Goal: Task Accomplishment & Management: Manage account settings

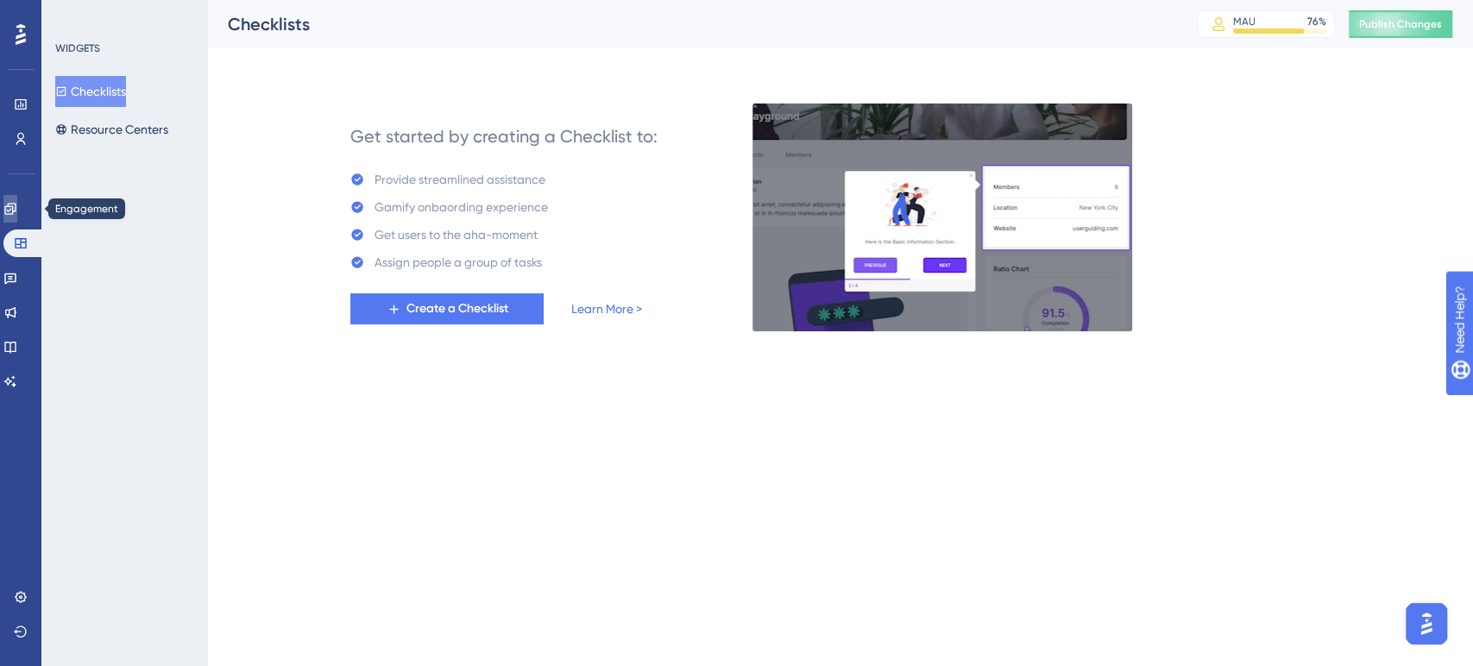
click at [16, 206] on icon at bounding box center [9, 208] width 11 height 11
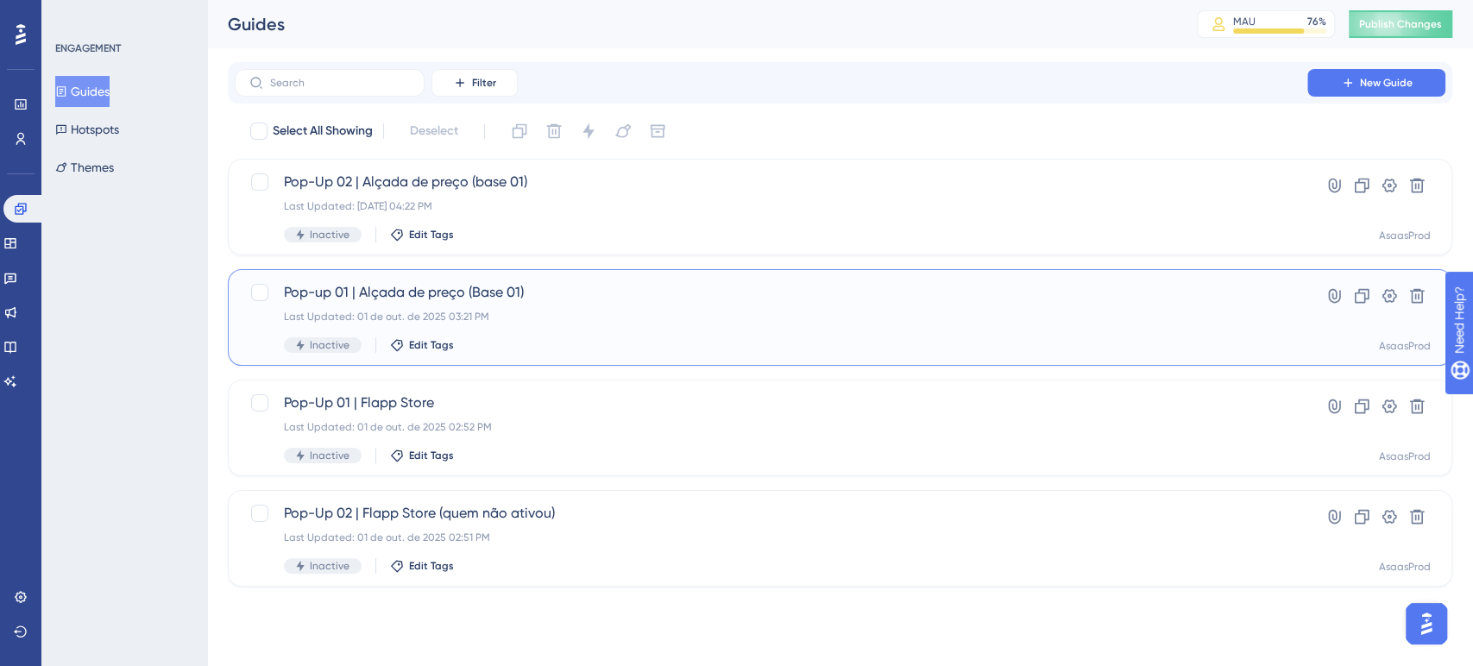
click at [722, 322] on div "Last Updated: 01 de out. de 2025 03:21 PM" at bounding box center [771, 317] width 974 height 14
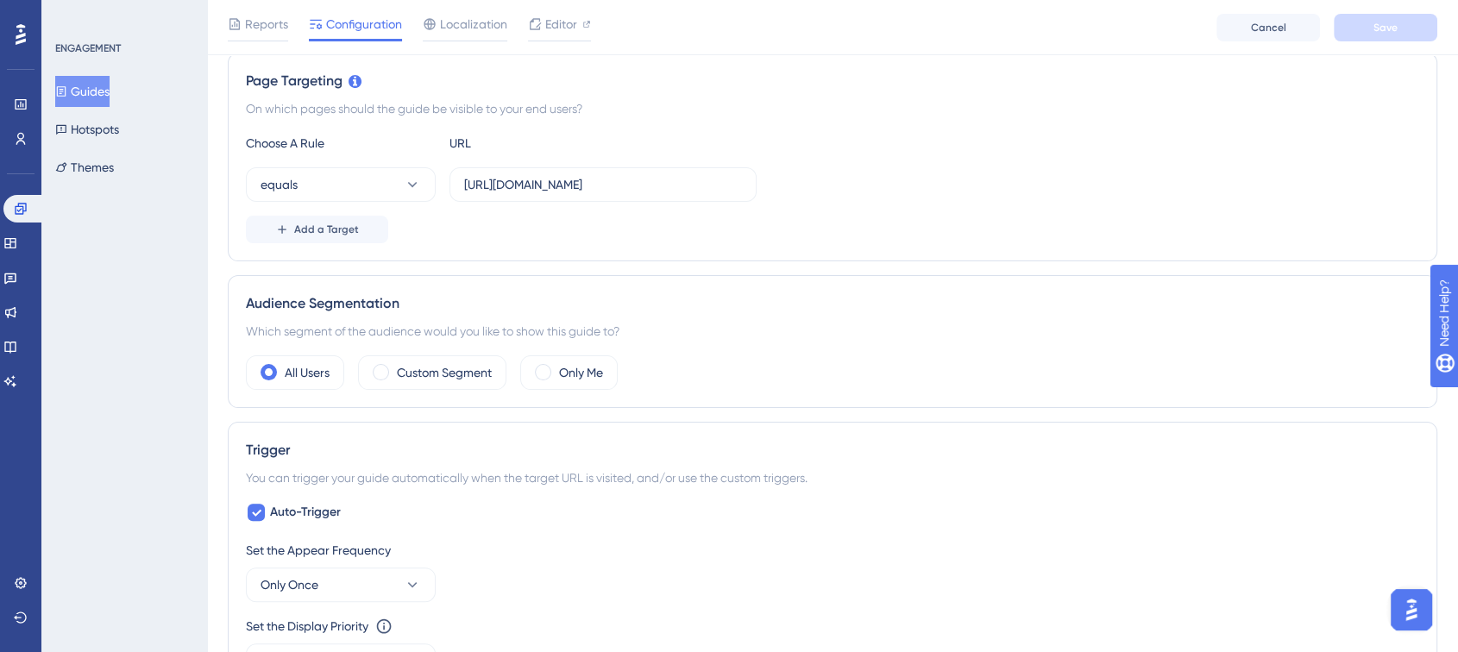
scroll to position [401, 0]
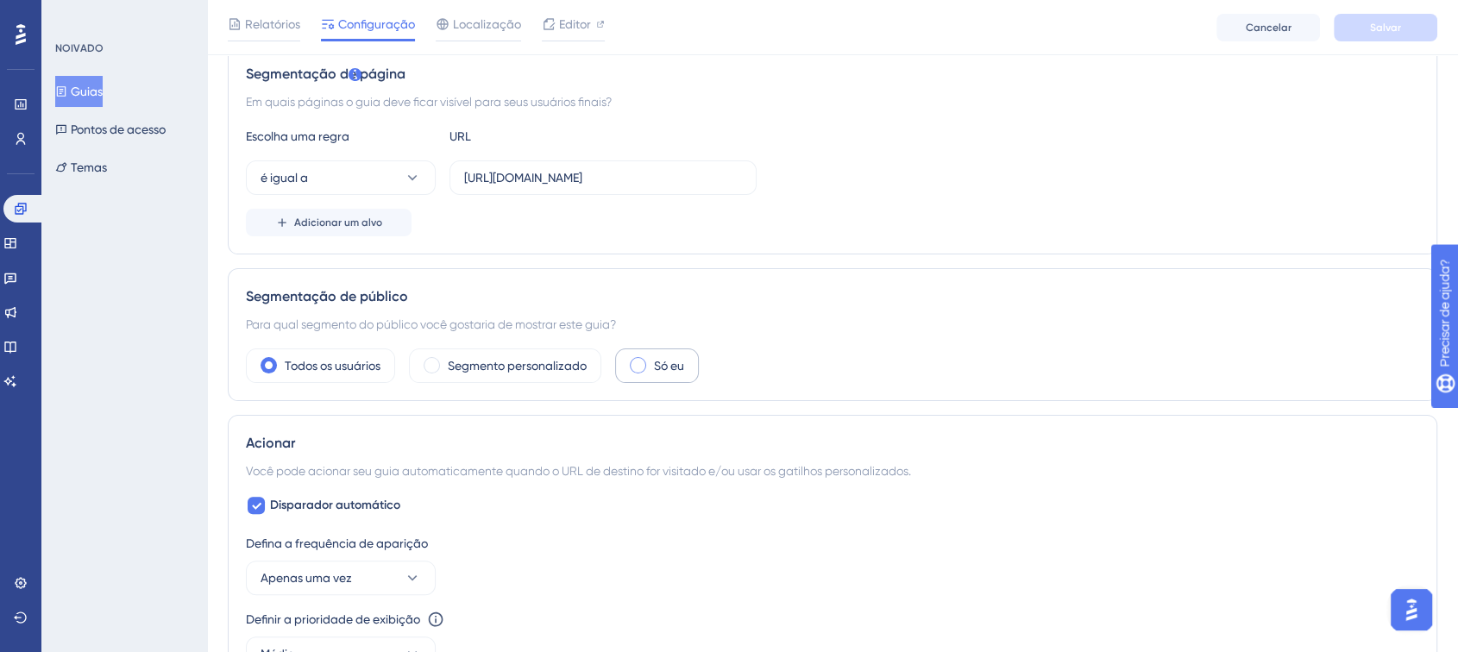
click at [650, 357] on div "Só eu" at bounding box center [657, 366] width 84 height 35
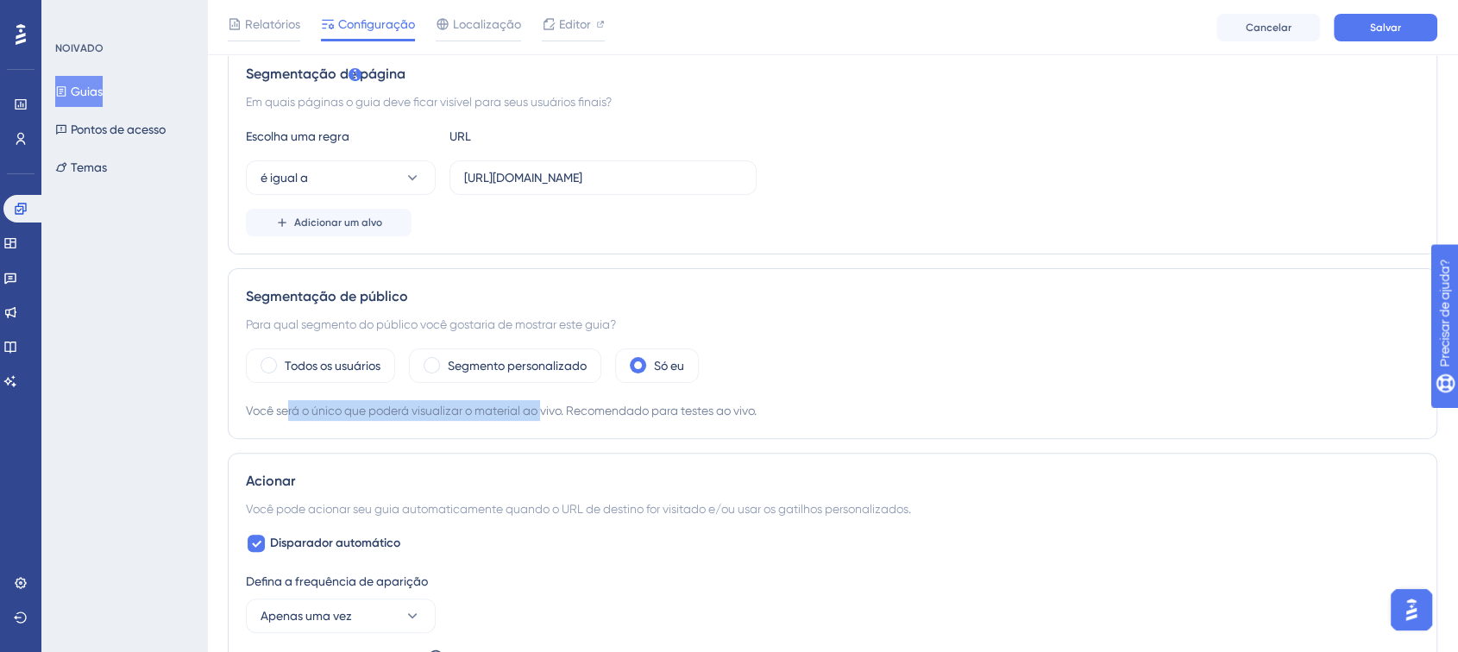
drag, startPoint x: 286, startPoint y: 419, endPoint x: 556, endPoint y: 409, distance: 270.3
click at [556, 409] on div "Você será o único que poderá visualizar o material ao vivo. Recomendado para te…" at bounding box center [833, 410] width 1174 height 21
drag, startPoint x: 585, startPoint y: 413, endPoint x: 743, endPoint y: 411, distance: 158.0
click at [743, 411] on font "Você será o único que poderá visualizar o material ao vivo. Recomendado para te…" at bounding box center [501, 411] width 511 height 14
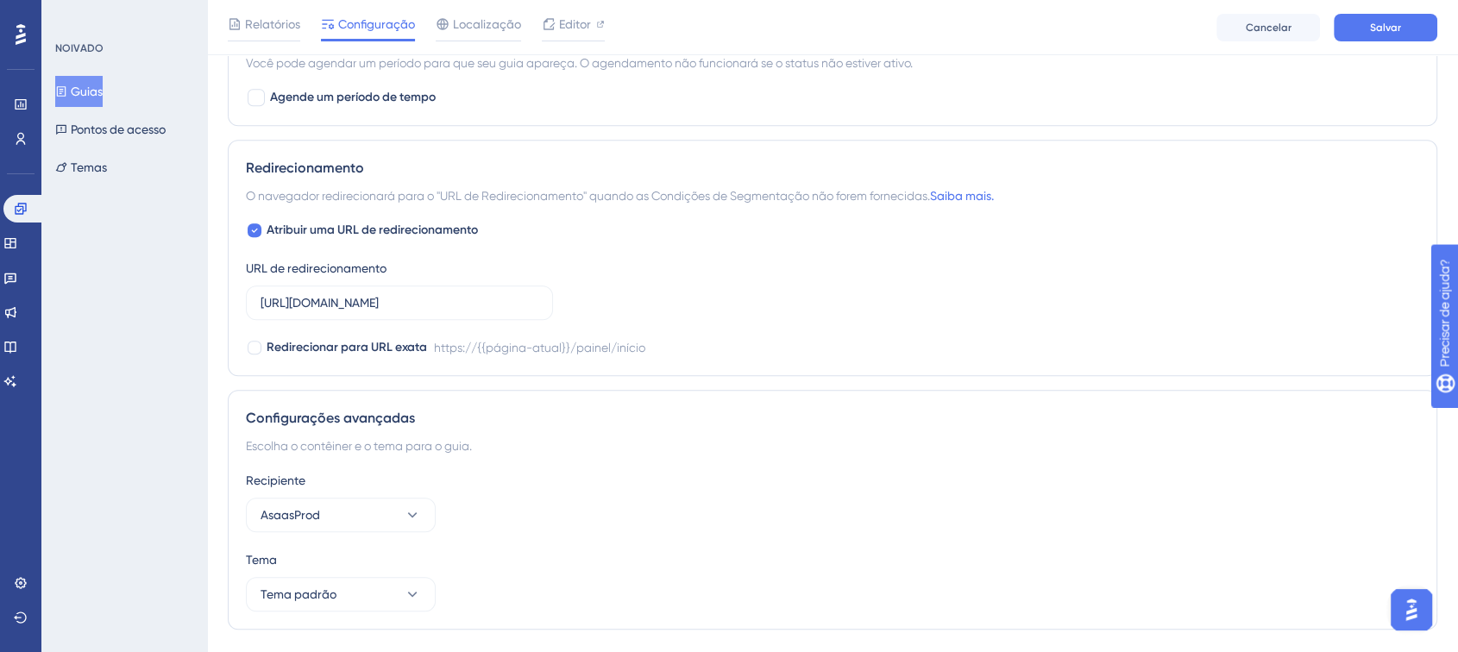
scroll to position [1153, 0]
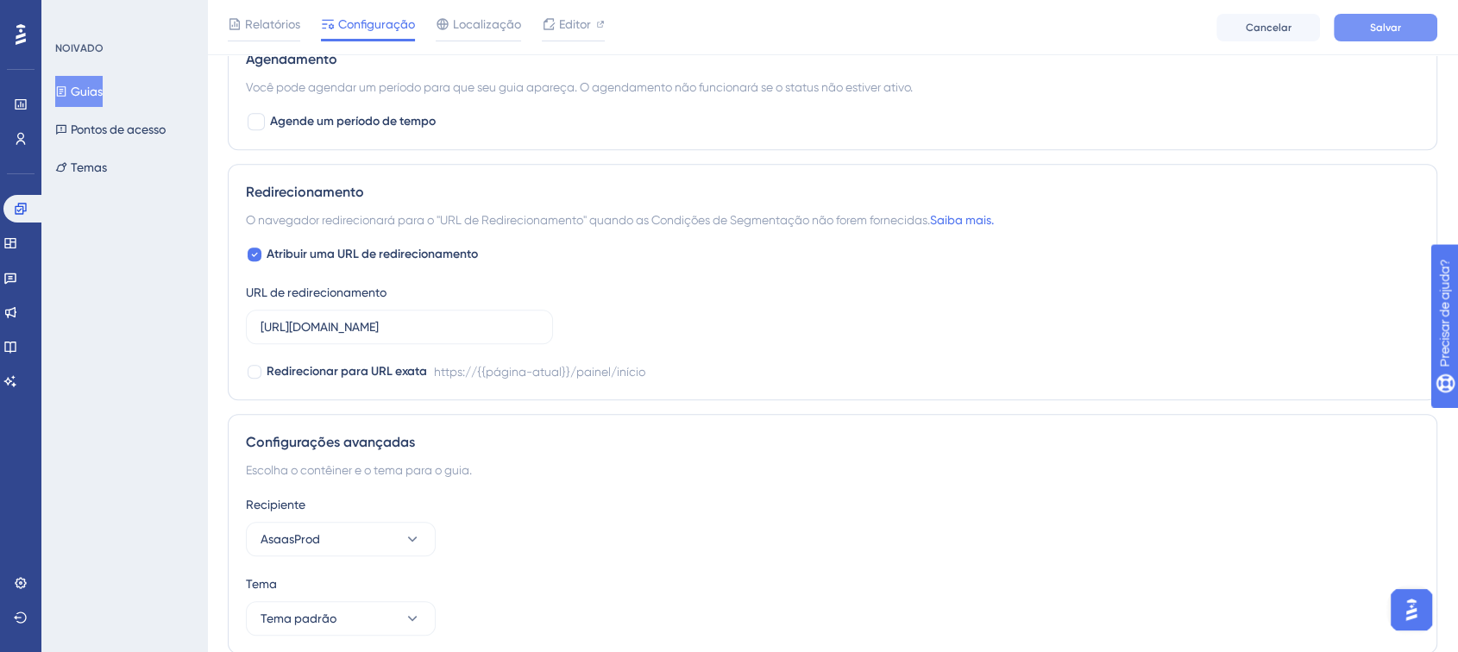
click at [1383, 18] on button "Salvar" at bounding box center [1386, 28] width 104 height 28
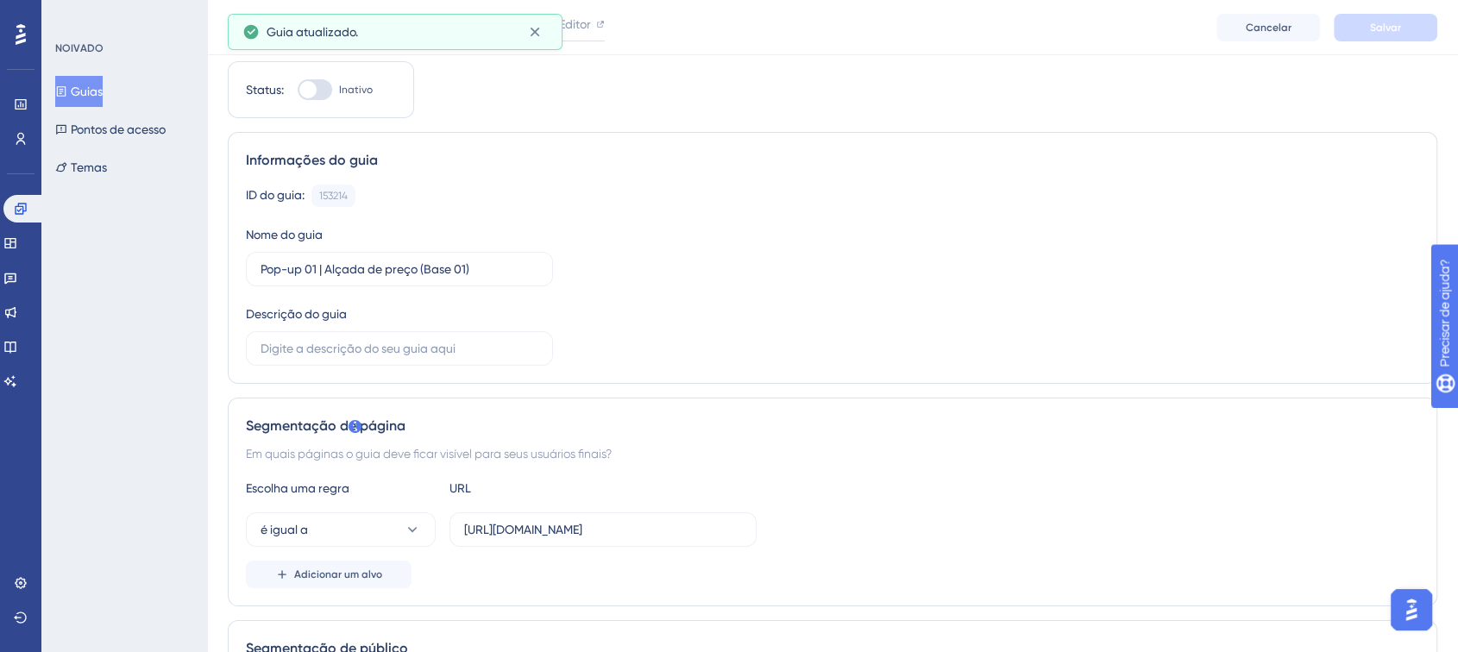
scroll to position [0, 0]
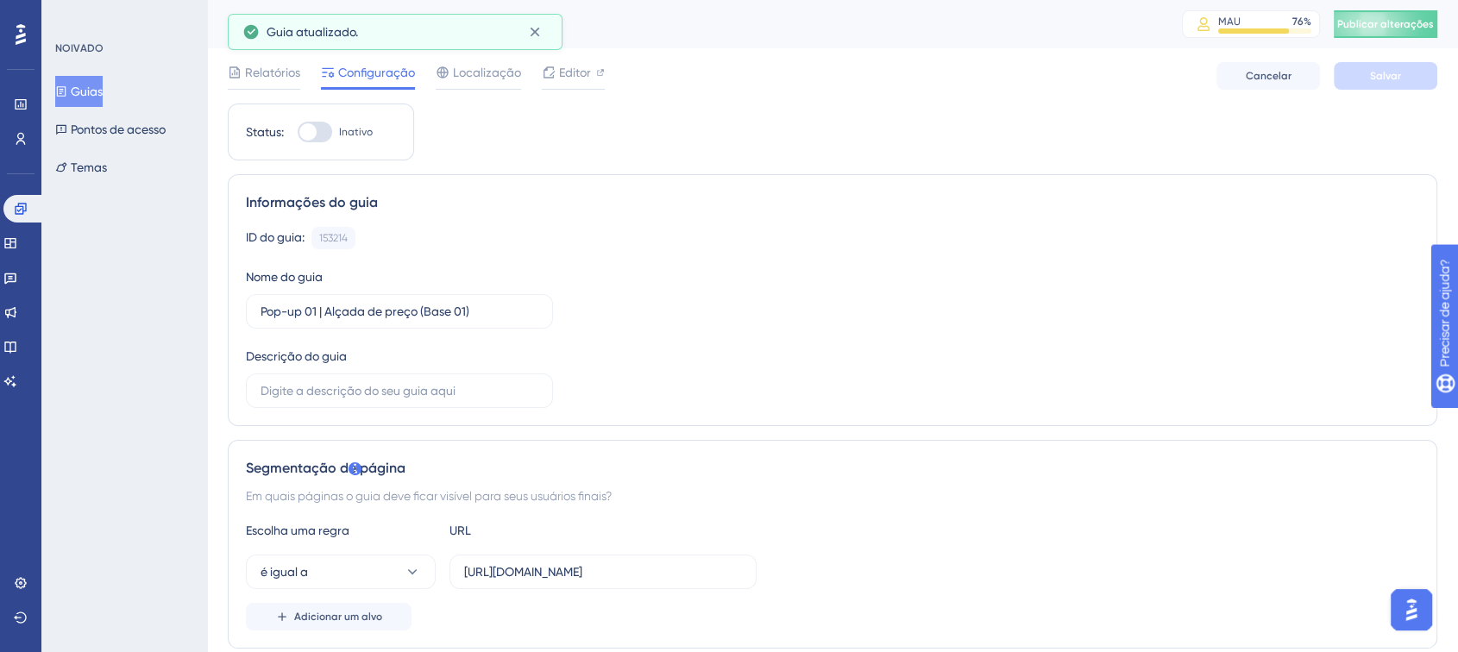
click at [329, 136] on div at bounding box center [315, 132] width 35 height 21
click at [298, 133] on input "Inativo" at bounding box center [297, 132] width 1 height 1
checkbox input "true"
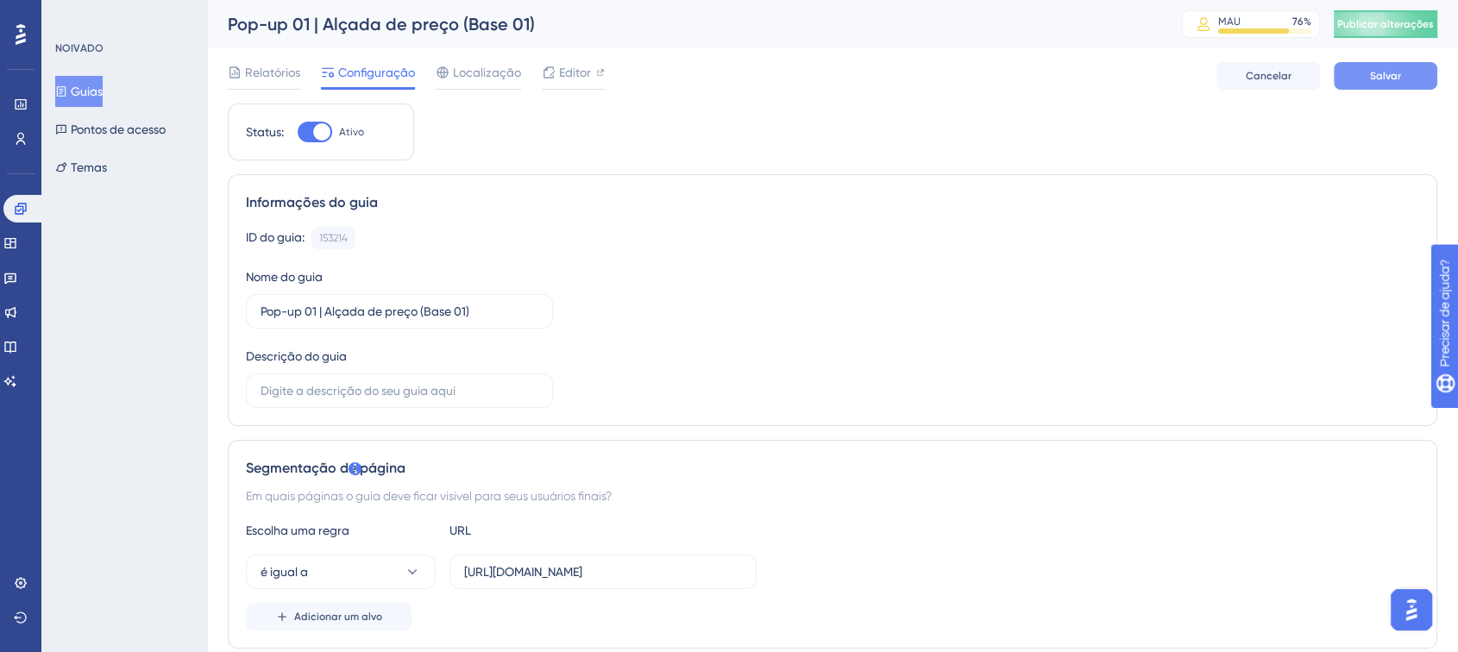
click at [1383, 74] on font "Salvar" at bounding box center [1385, 76] width 31 height 12
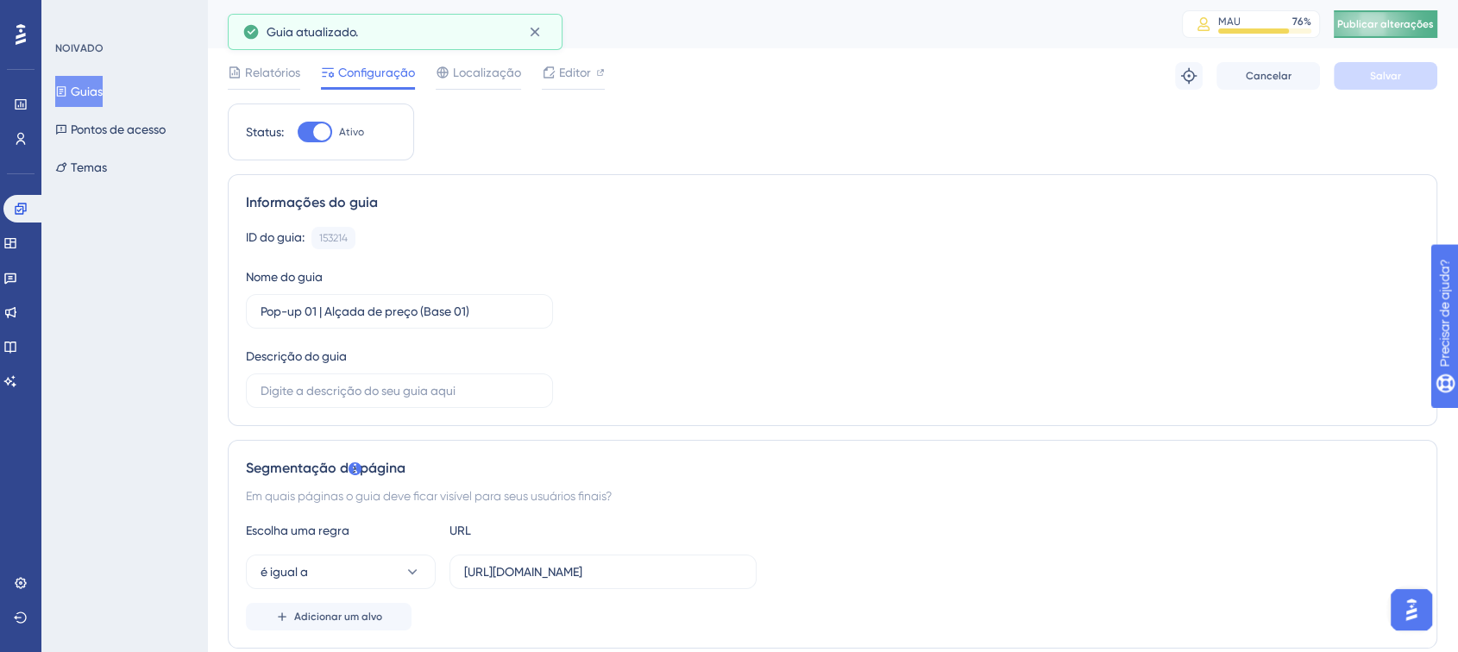
click at [1415, 25] on button "Publicar alterações" at bounding box center [1386, 24] width 104 height 28
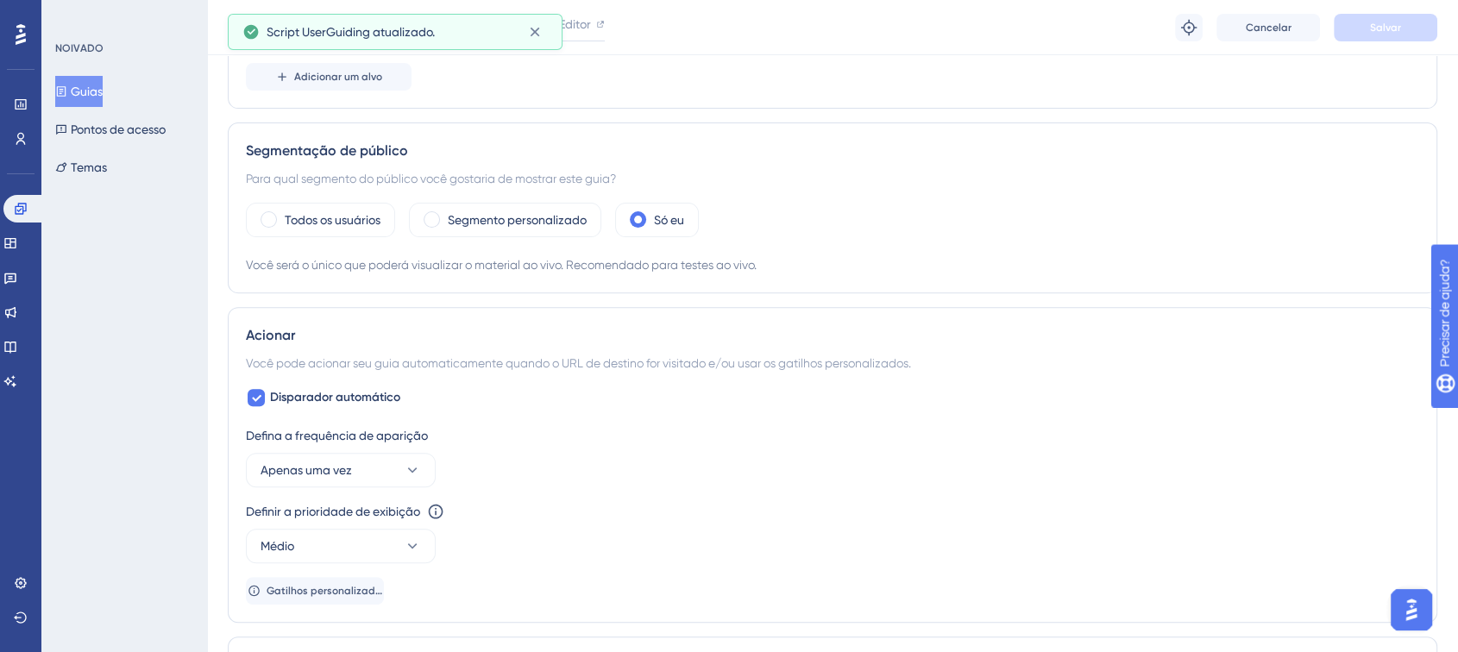
scroll to position [548, 0]
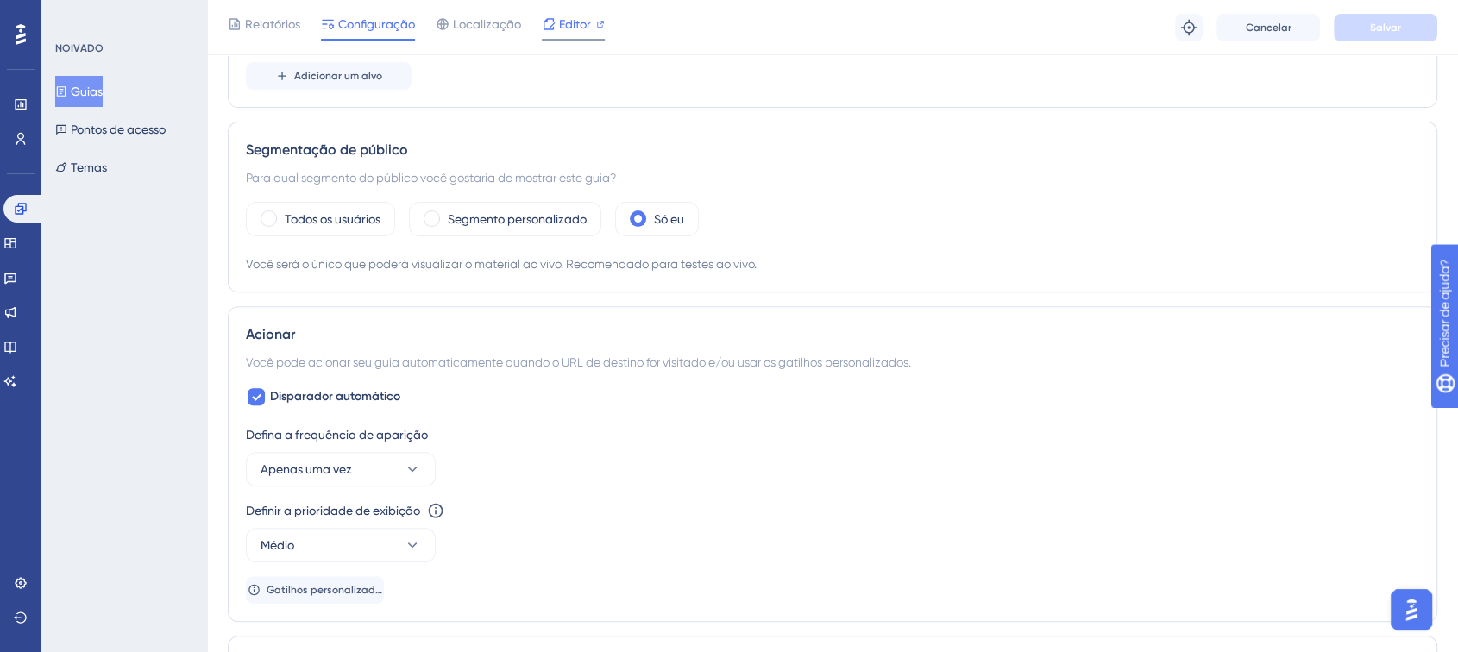
click at [569, 40] on div at bounding box center [573, 40] width 63 height 3
click at [271, 11] on div "Relatórios Configuração Localização Editor Solução de problemas Cancelar Salvar" at bounding box center [832, 27] width 1251 height 55
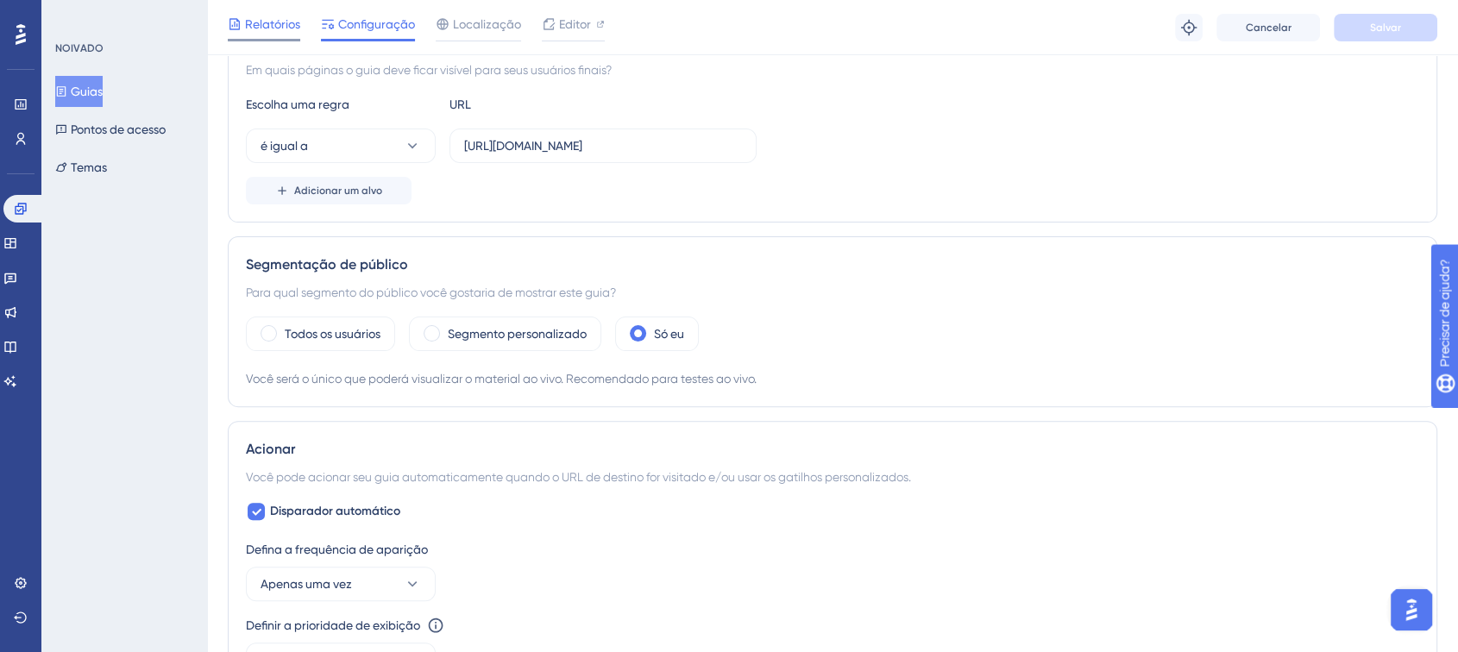
click at [271, 35] on div "Relatórios" at bounding box center [264, 28] width 72 height 28
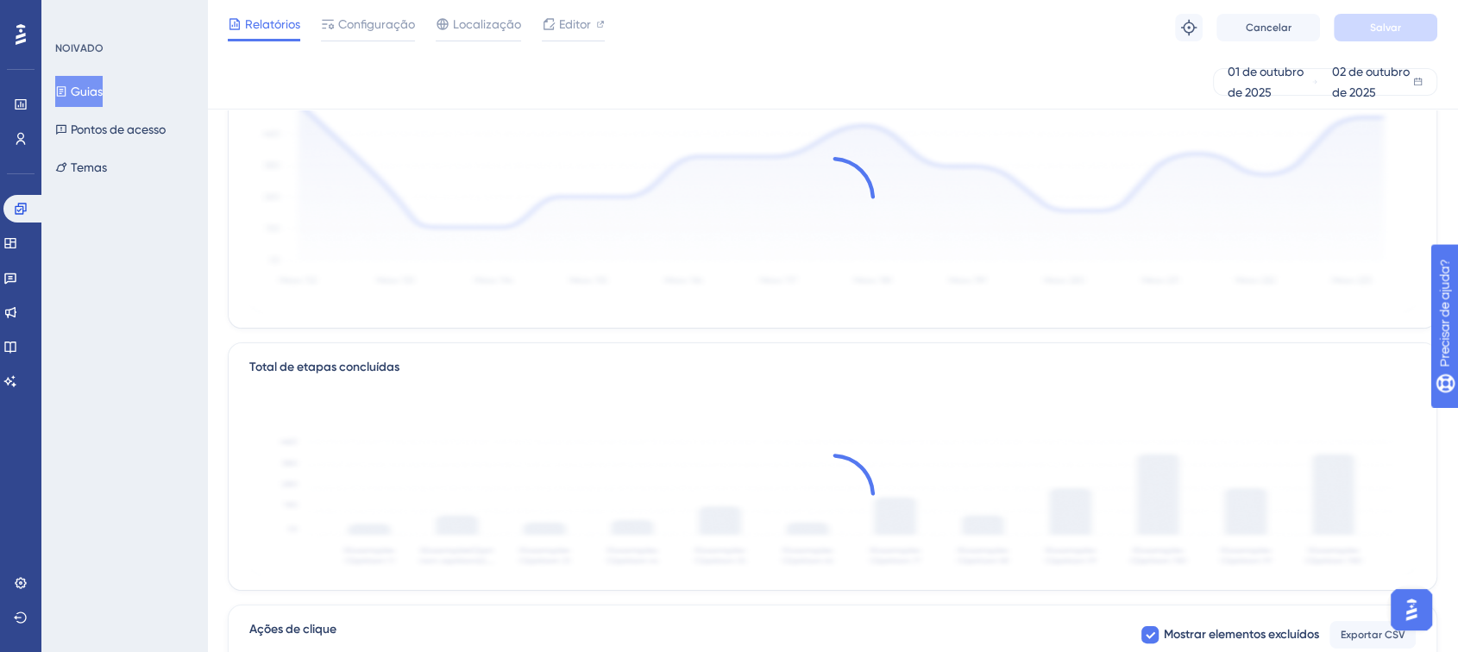
scroll to position [188, 0]
click at [296, 364] on font "Total de etapas concluídas" at bounding box center [324, 365] width 150 height 15
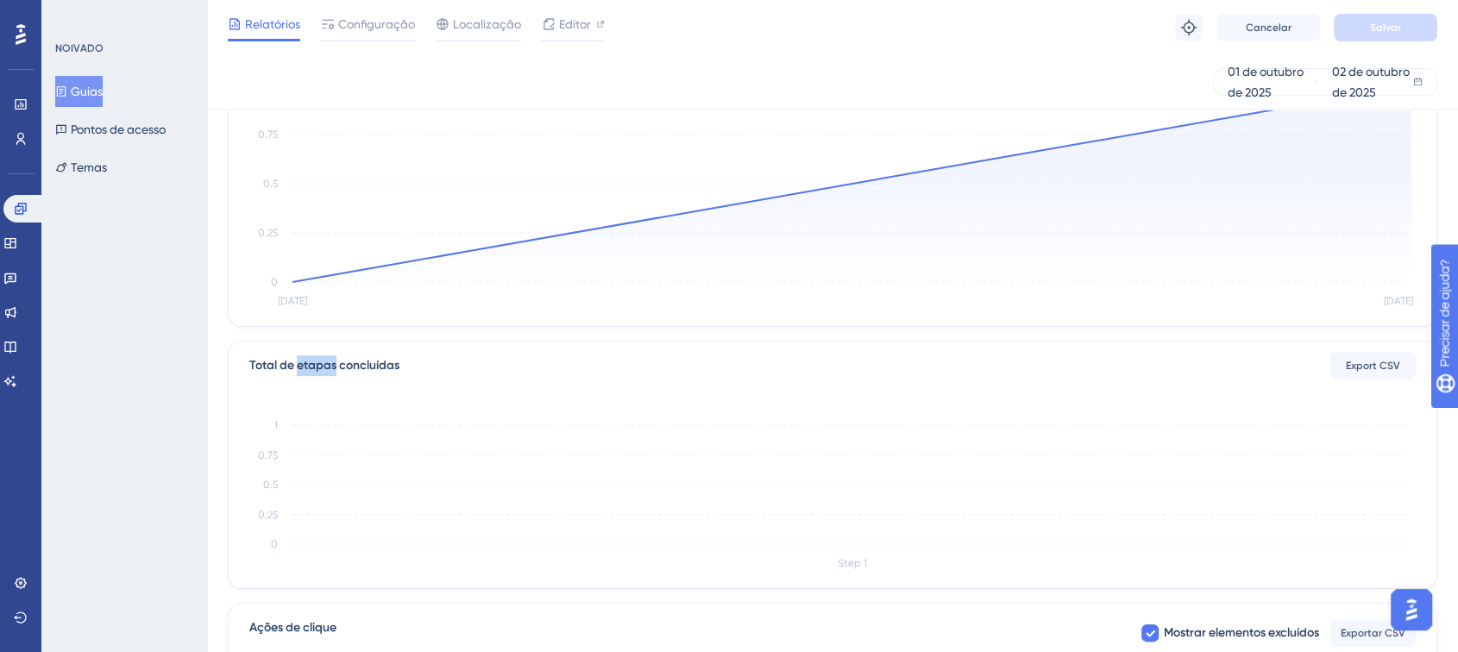
click at [296, 364] on font "Total de etapas concluídas" at bounding box center [324, 365] width 150 height 15
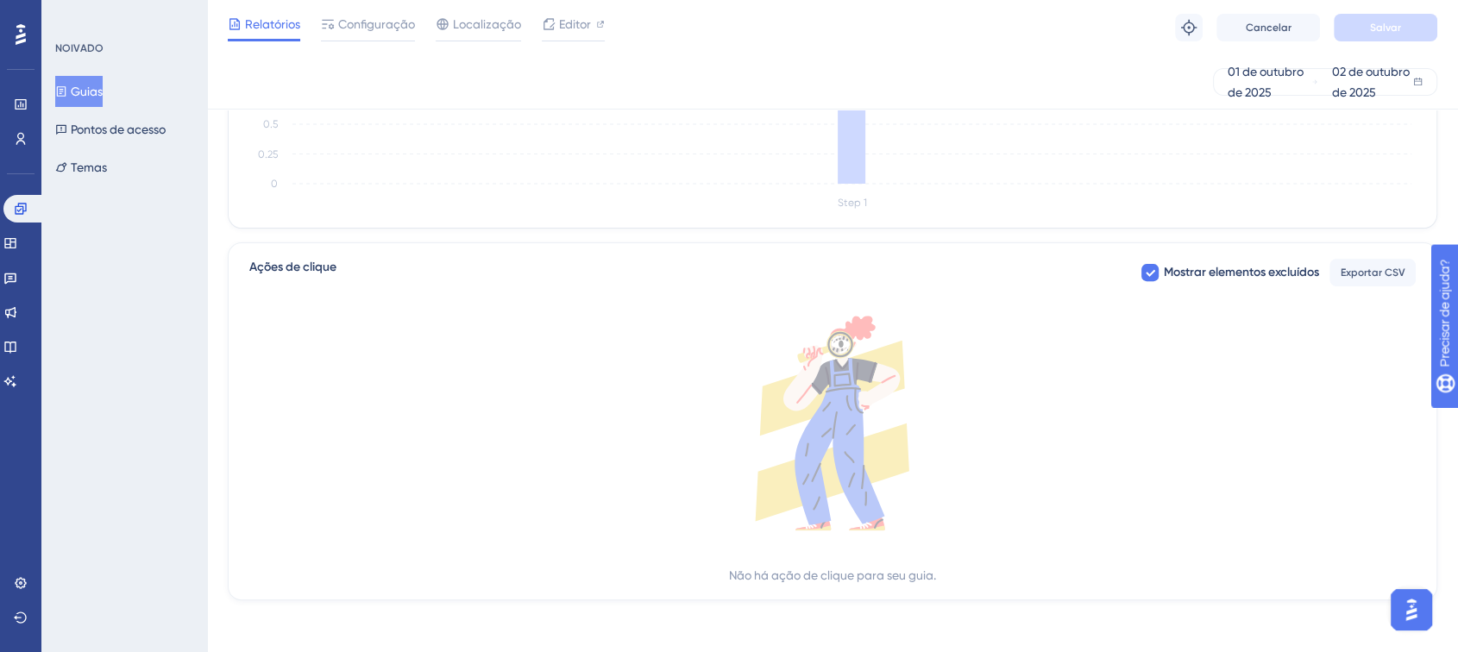
scroll to position [552, 0]
drag, startPoint x: 740, startPoint y: 576, endPoint x: 925, endPoint y: 558, distance: 186.4
click at [925, 558] on div "Não há ação de clique para seu guia." at bounding box center [832, 447] width 1167 height 270
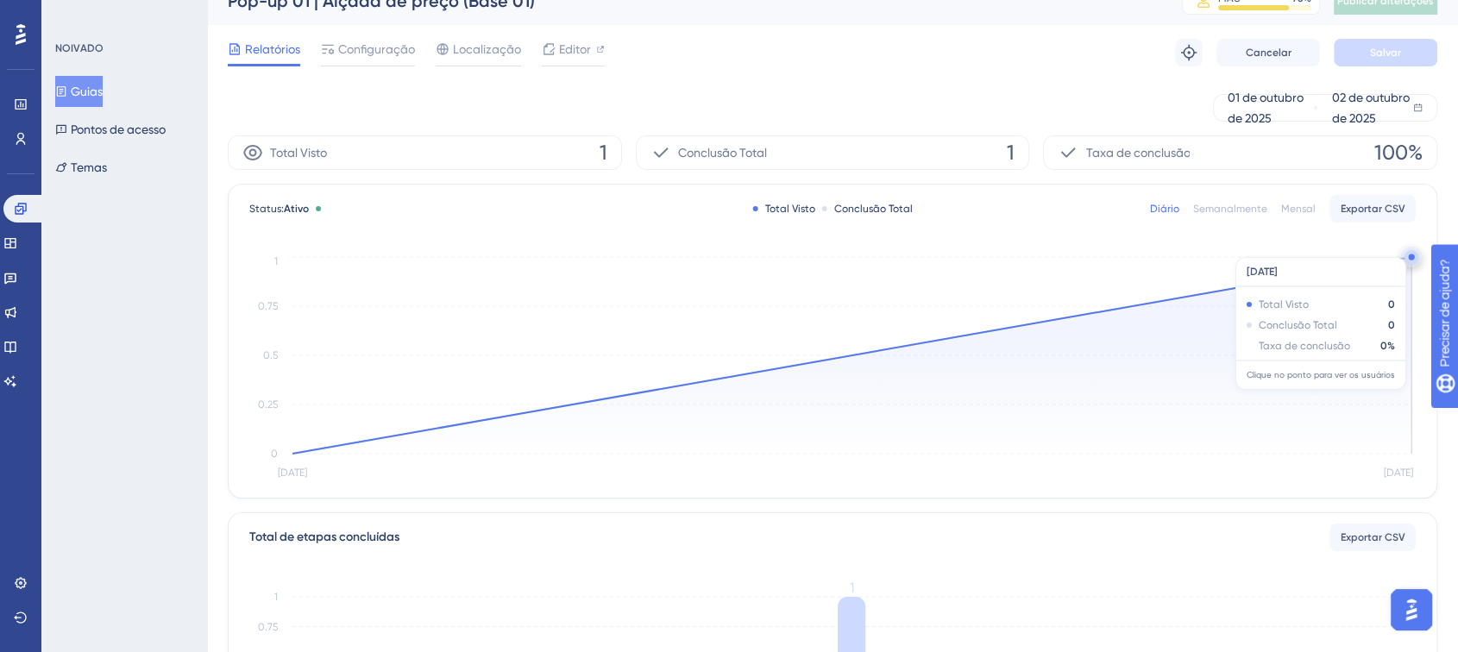
scroll to position [22, 0]
click at [1240, 212] on font "Semanalmente" at bounding box center [1231, 211] width 74 height 12
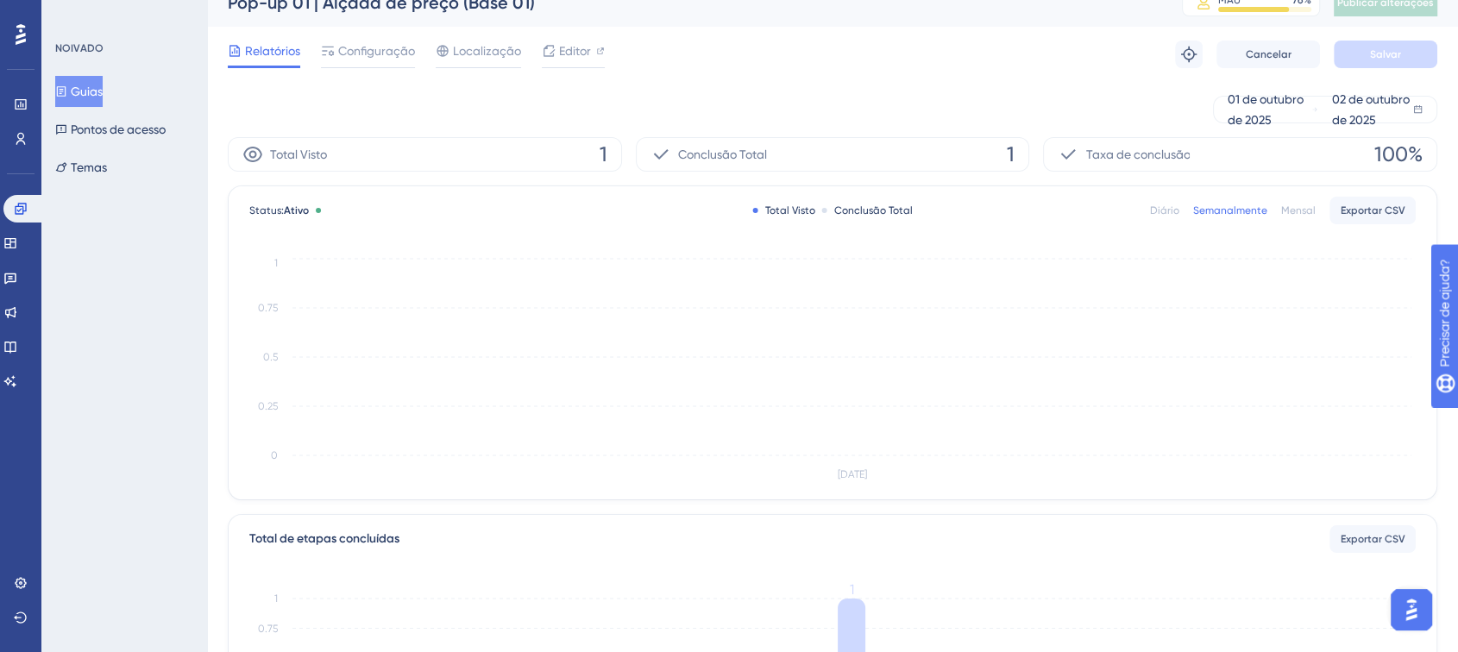
click at [1329, 197] on div "Diário Semanalmente Mensal Exportar CSV" at bounding box center [1283, 211] width 266 height 28
click at [1296, 218] on div "Diário Semanalmente Mensal Exportar CSV" at bounding box center [1283, 211] width 266 height 28
click at [1294, 210] on font "Mensal" at bounding box center [1299, 211] width 35 height 12
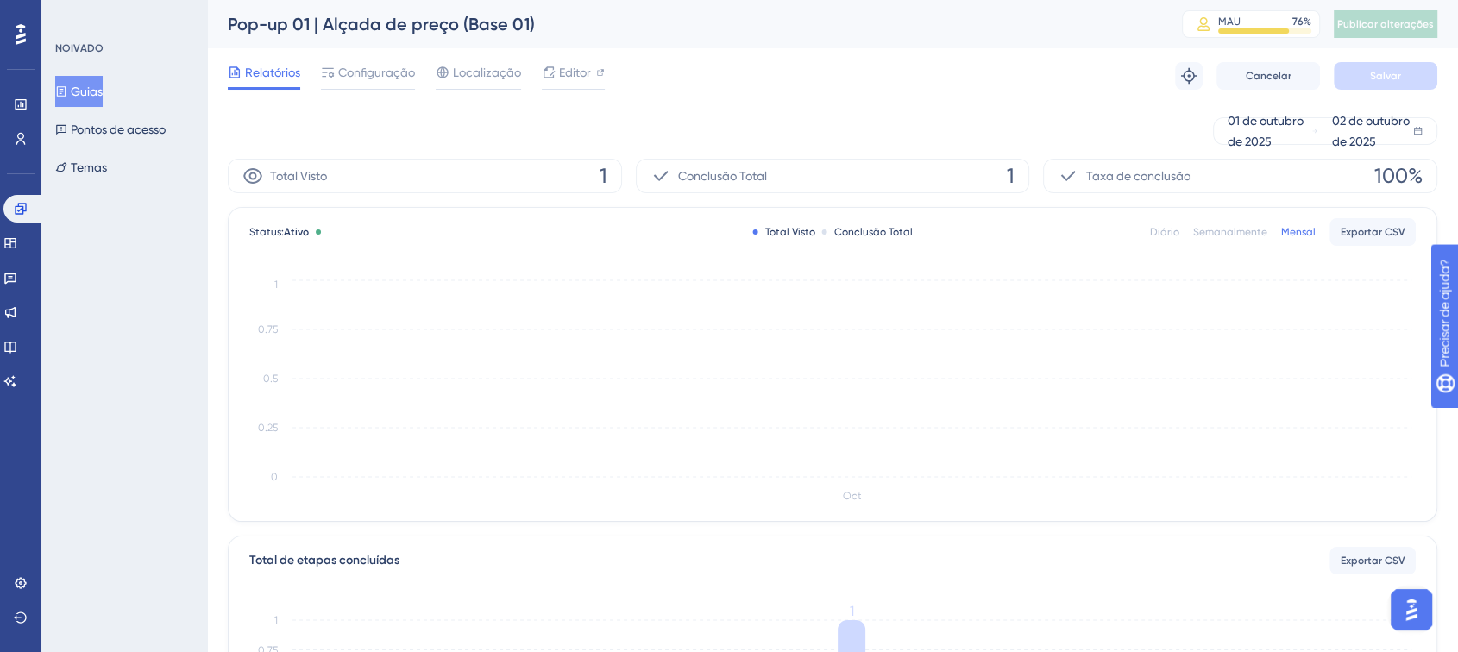
click at [852, 235] on font "Conclusão Total" at bounding box center [874, 232] width 79 height 12
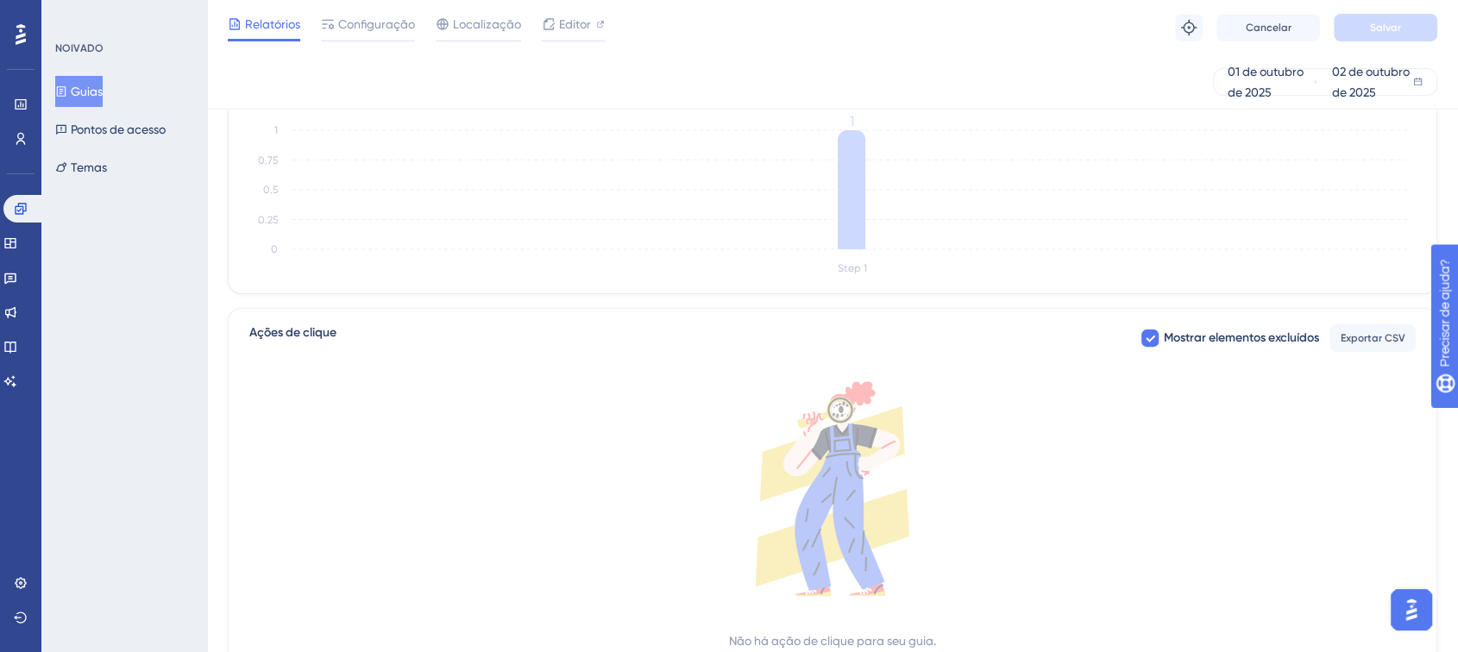
scroll to position [485, 0]
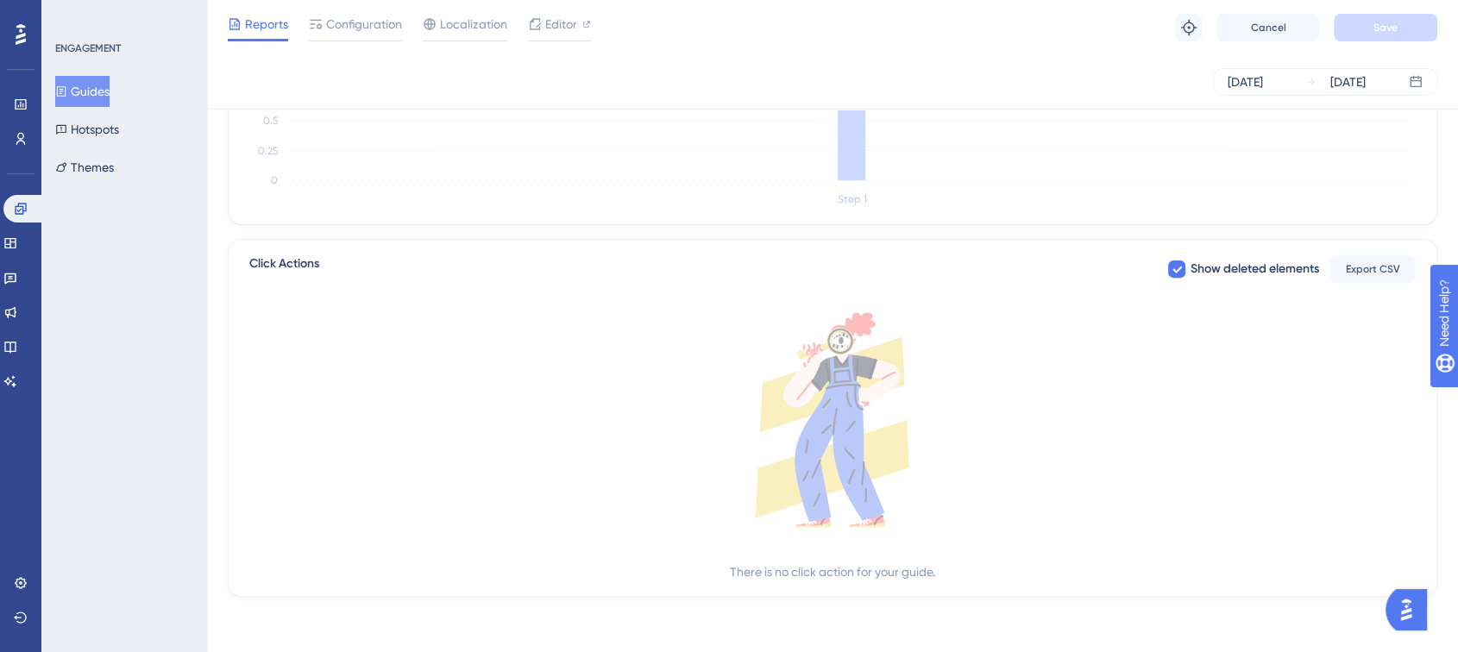
scroll to position [551, 0]
click at [1207, 267] on span "Show deleted elements" at bounding box center [1255, 270] width 129 height 21
checkbox input "true"
drag, startPoint x: 765, startPoint y: 576, endPoint x: 927, endPoint y: 579, distance: 162.3
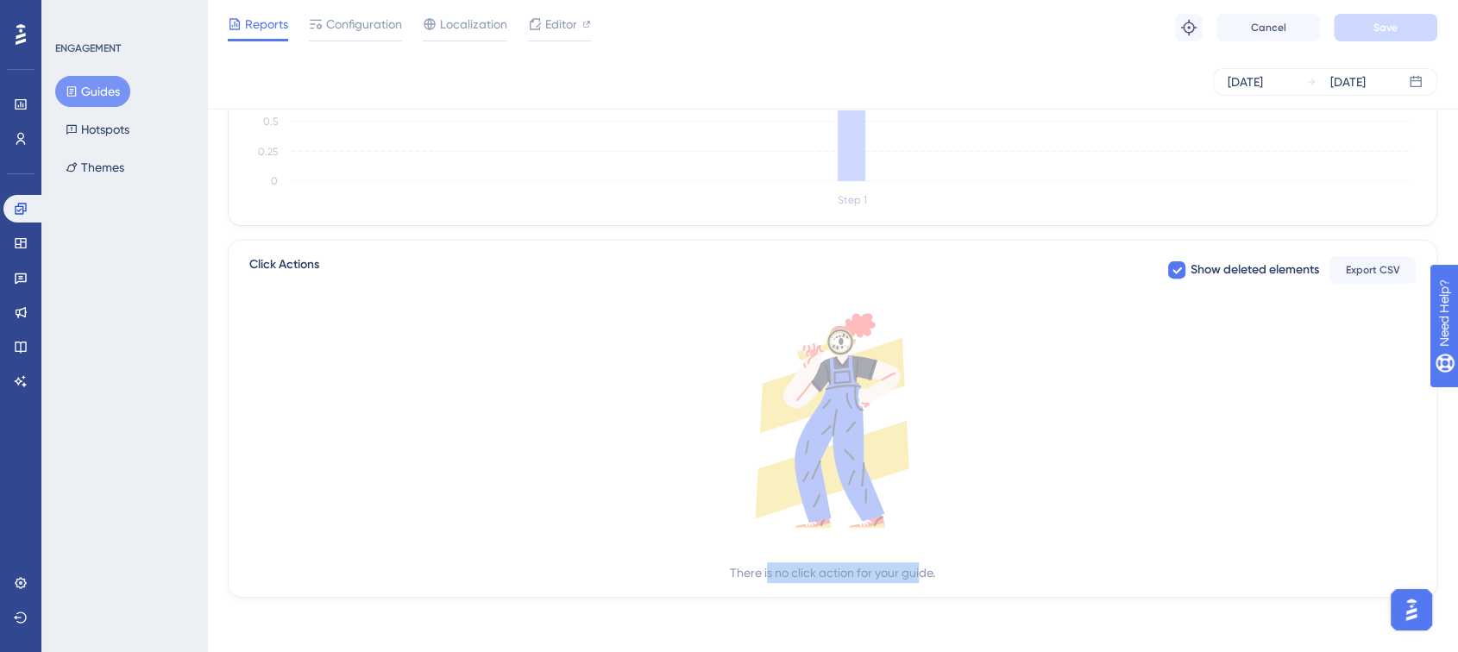
click at [927, 579] on div "There is no click action for your guide." at bounding box center [832, 573] width 205 height 21
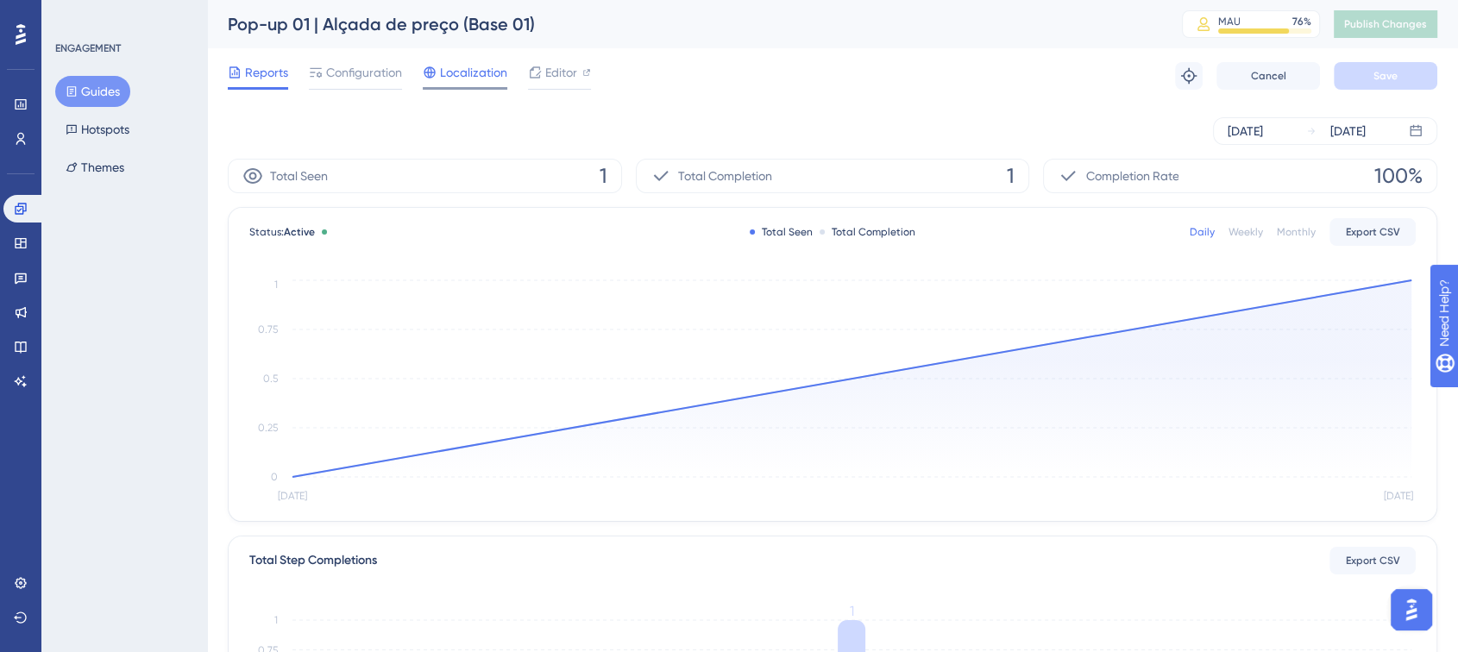
click at [464, 74] on span "Localization" at bounding box center [473, 72] width 67 height 21
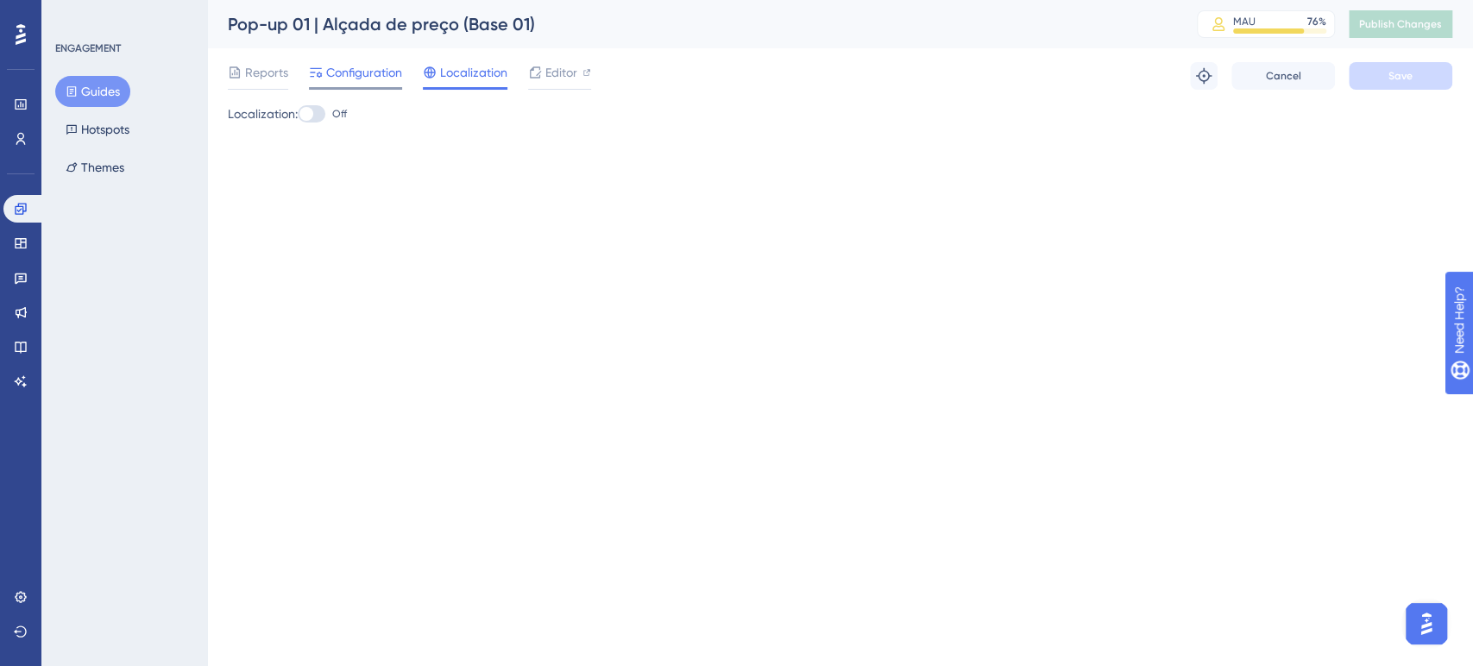
click at [337, 74] on span "Configuration" at bounding box center [364, 72] width 76 height 21
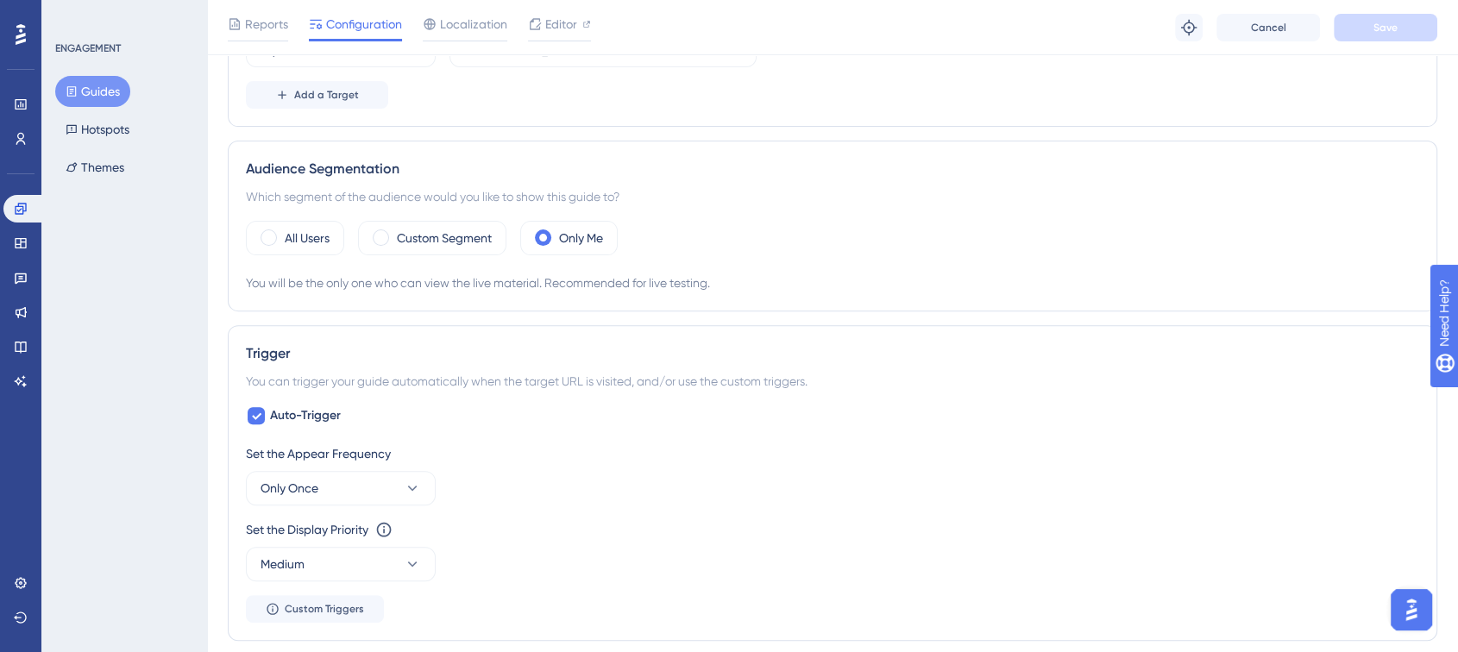
scroll to position [0, 14]
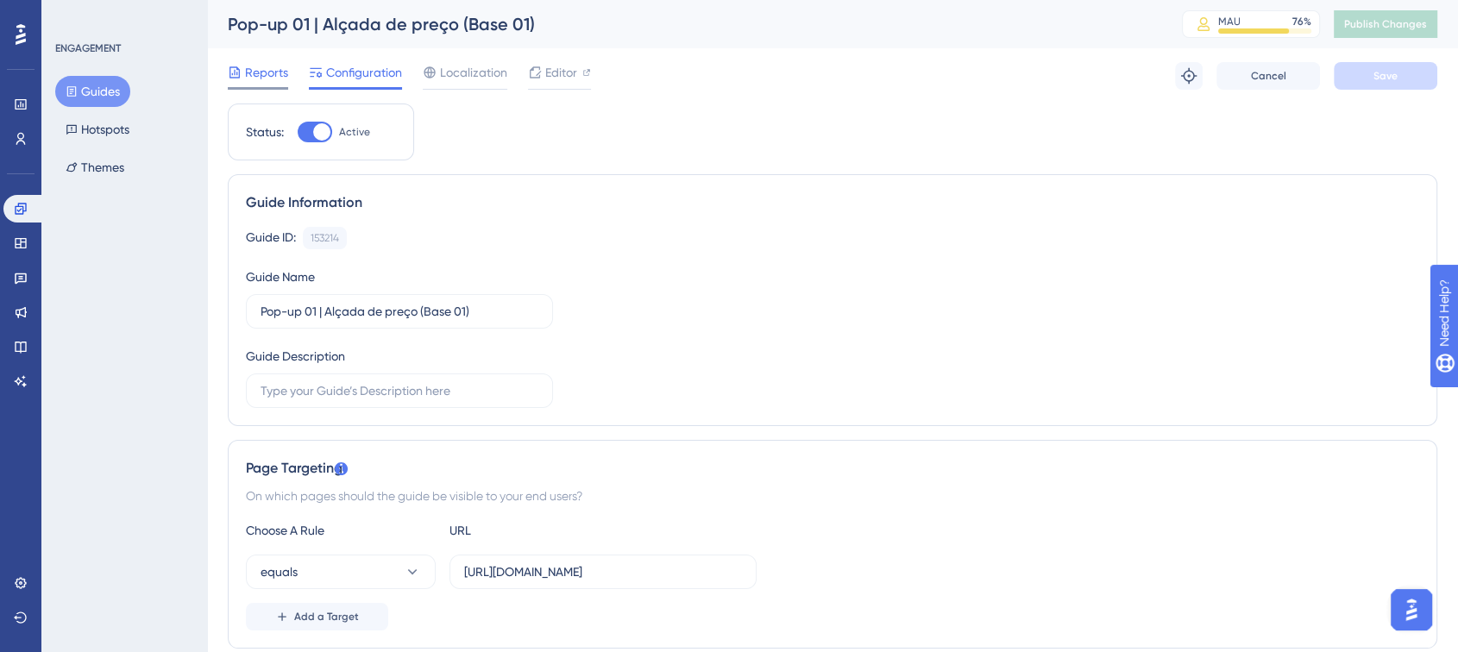
click at [252, 74] on span "Reports" at bounding box center [266, 72] width 43 height 21
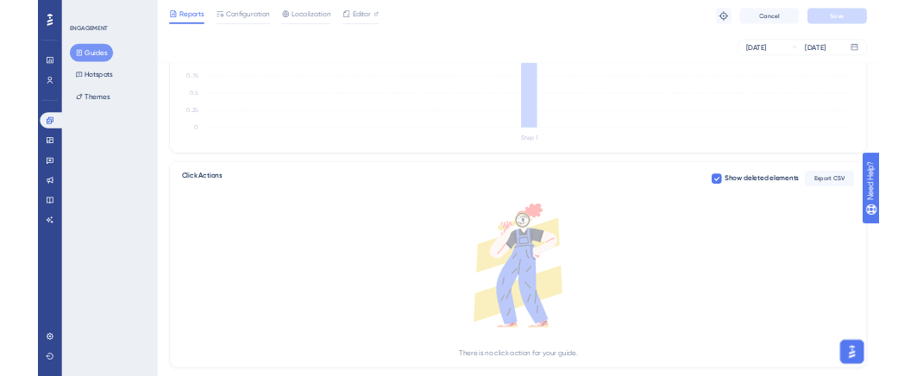
scroll to position [552, 0]
